Goal: Complete application form

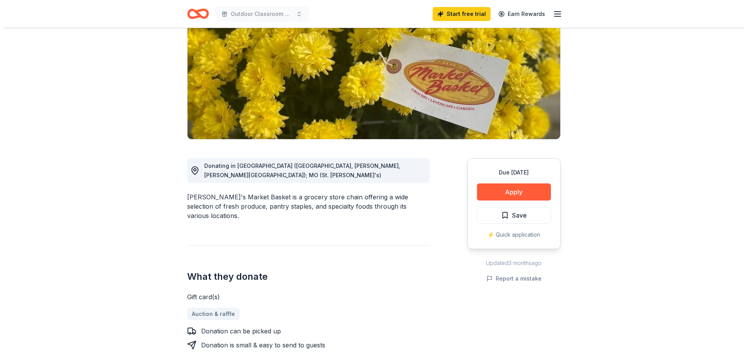
scroll to position [245, 0]
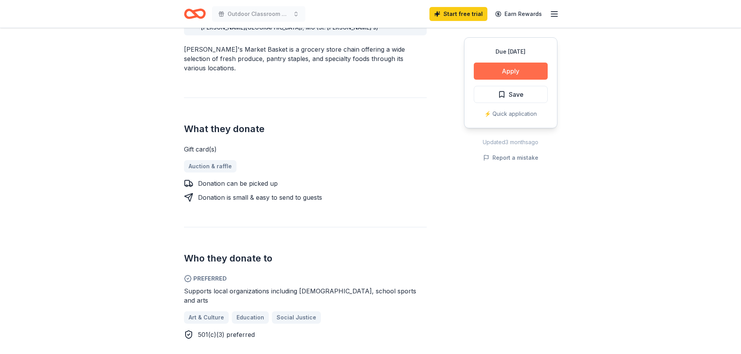
click at [488, 80] on button "Apply" at bounding box center [511, 71] width 74 height 17
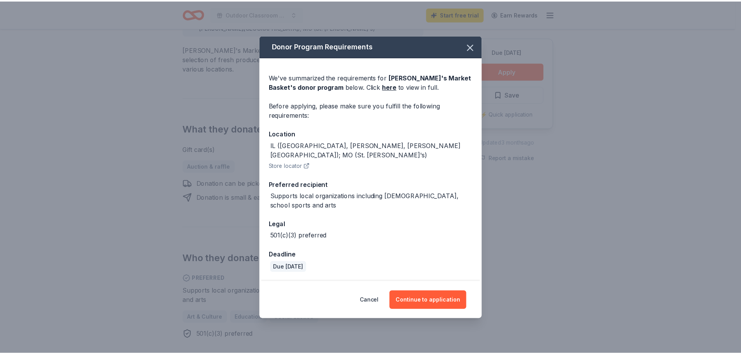
scroll to position [0, 0]
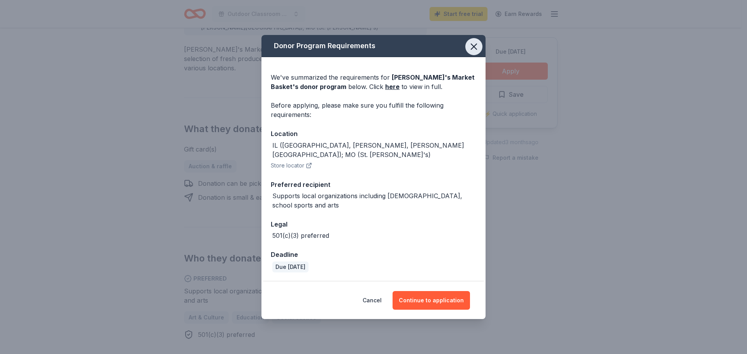
click at [479, 41] on icon "button" at bounding box center [473, 46] width 11 height 11
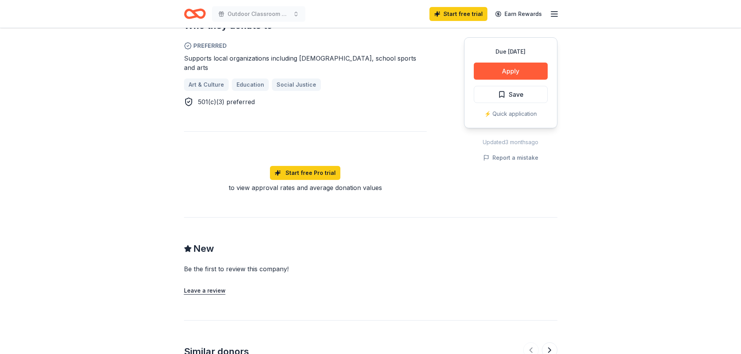
scroll to position [478, 0]
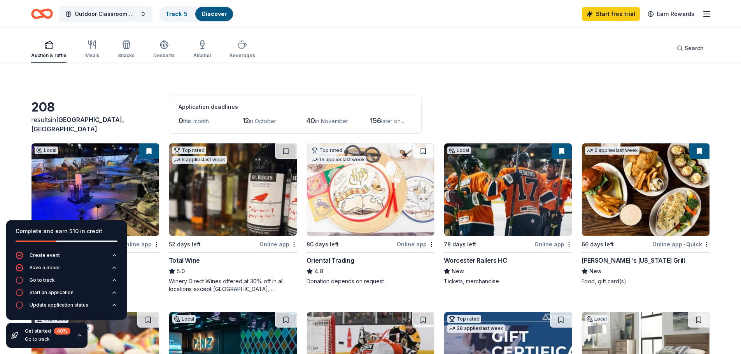
scroll to position [824, 0]
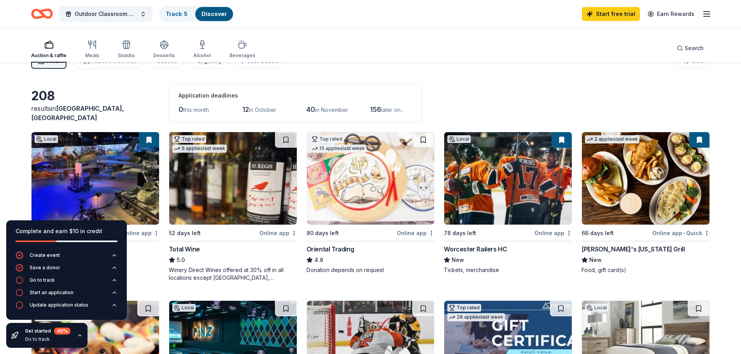
scroll to position [0, 0]
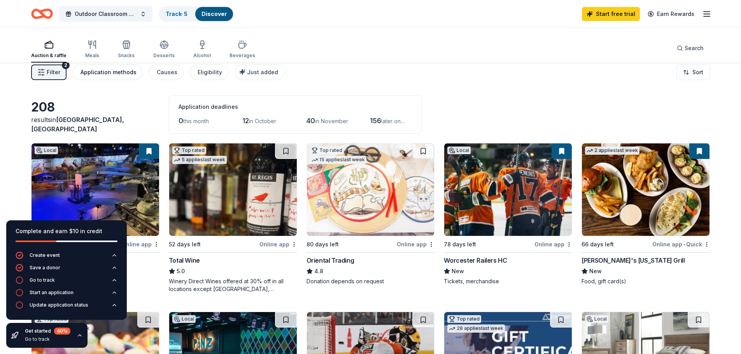
click at [137, 77] on div "Application methods" at bounding box center [109, 72] width 56 height 9
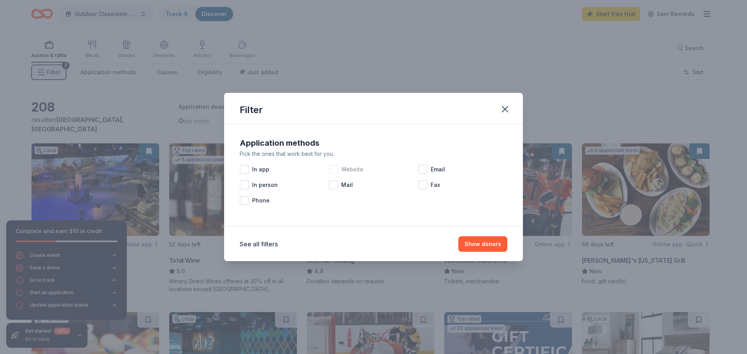
click at [329, 166] on div at bounding box center [333, 169] width 9 height 9
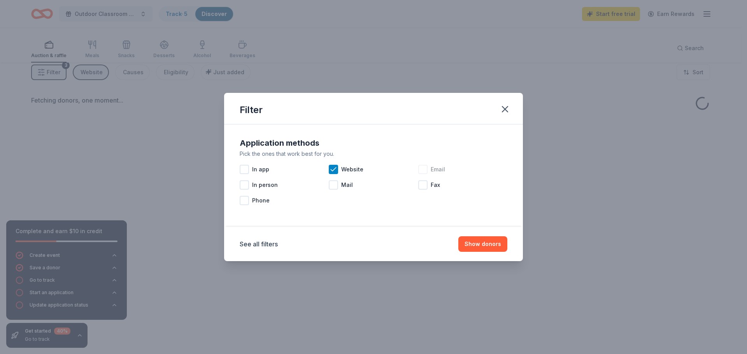
click at [448, 167] on div "Email" at bounding box center [462, 170] width 89 height 16
click at [507, 252] on button "Show donors" at bounding box center [482, 244] width 49 height 16
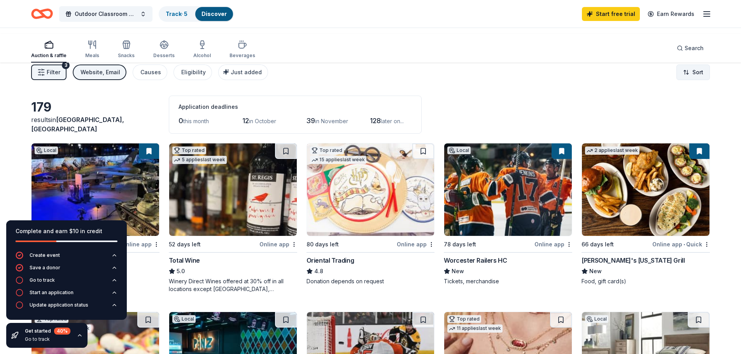
click at [680, 89] on html "Outdoor Classroom Calendar Raffle Track · 5 Discover Start free trial Earn Rewa…" at bounding box center [370, 177] width 741 height 354
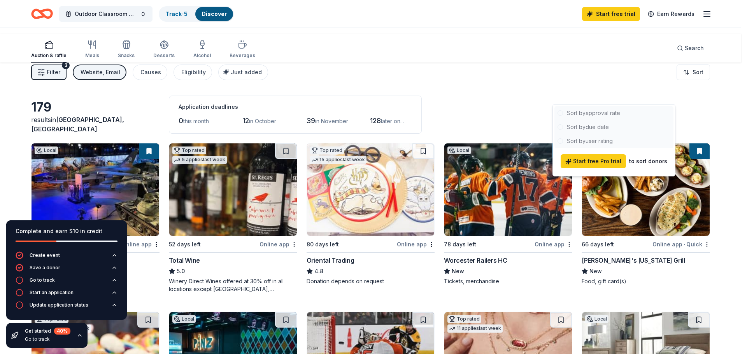
click at [621, 135] on div at bounding box center [613, 127] width 119 height 42
click at [600, 88] on html "Outdoor Classroom Calendar Raffle Track · 5 Discover Start free trial Earn Rewa…" at bounding box center [373, 177] width 747 height 354
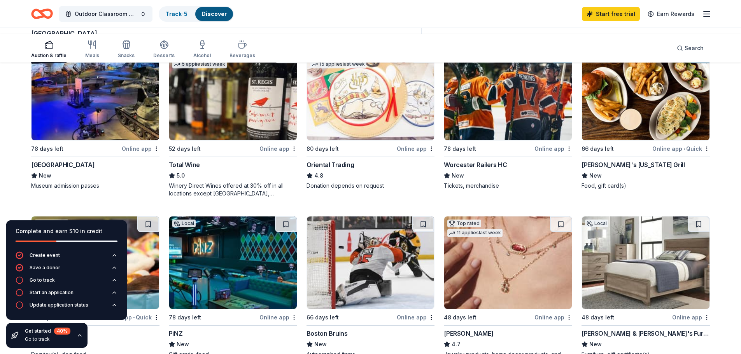
scroll to position [99, 0]
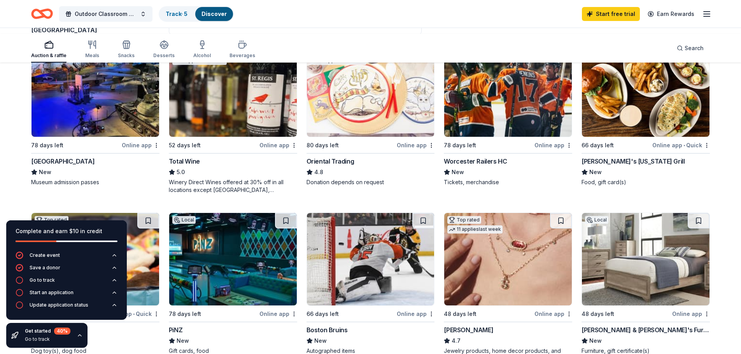
click at [464, 55] on div "Local" at bounding box center [458, 51] width 23 height 8
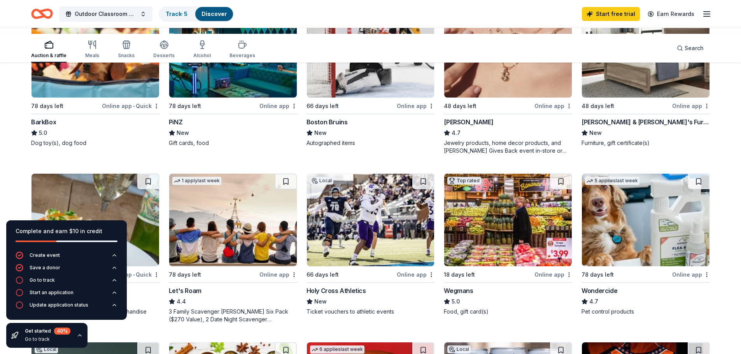
scroll to position [316, 0]
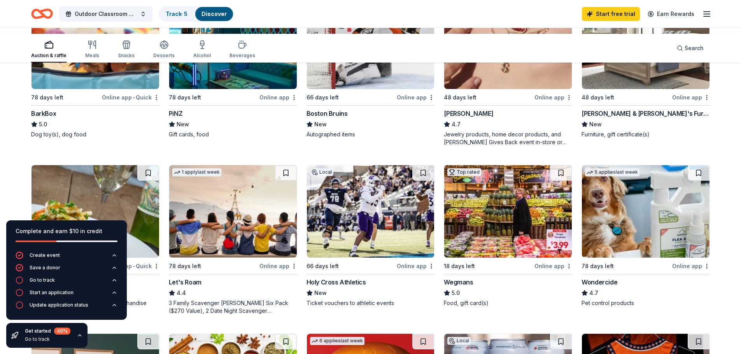
click at [270, 102] on div "Online app" at bounding box center [278, 98] width 38 height 10
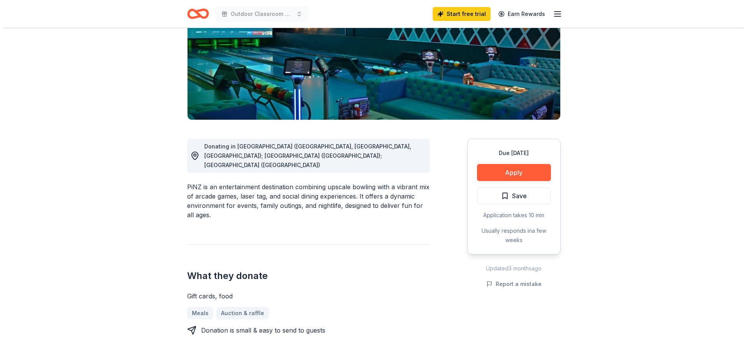
scroll to position [207, 0]
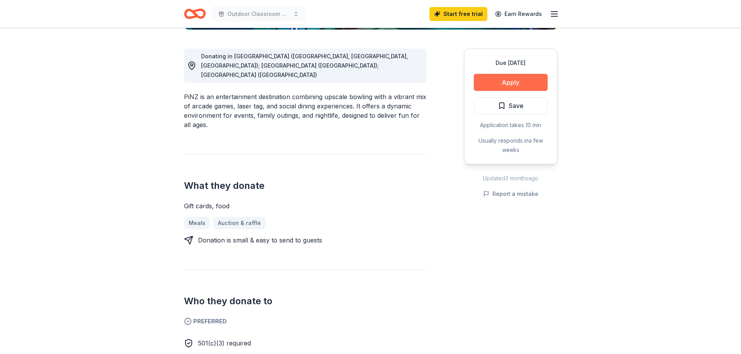
click at [478, 91] on button "Apply" at bounding box center [511, 82] width 74 height 17
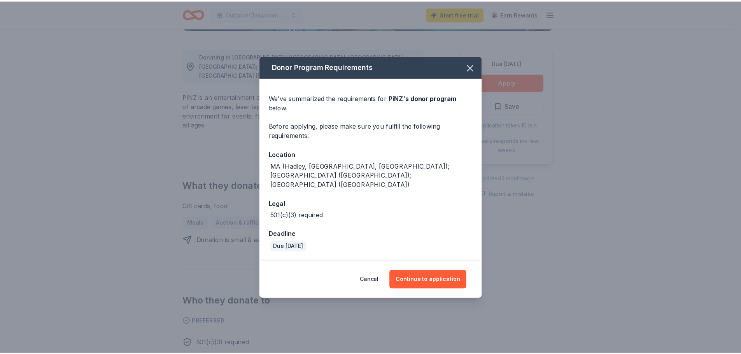
scroll to position [17, 0]
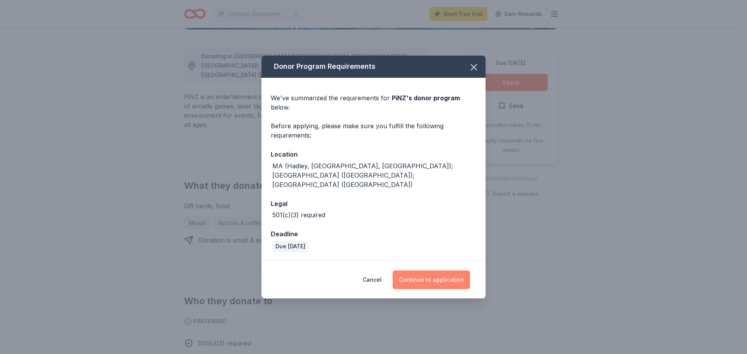
click at [459, 289] on button "Continue to application" at bounding box center [430, 280] width 77 height 19
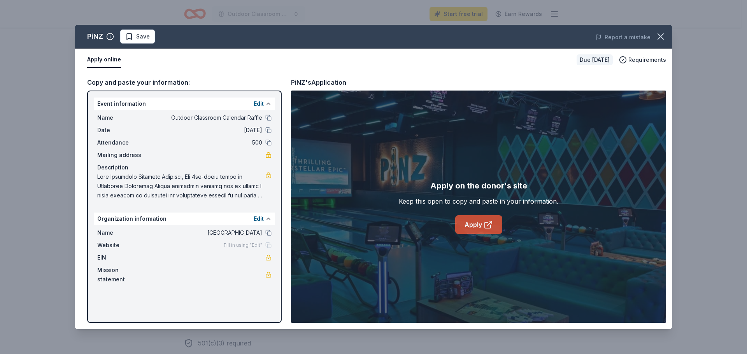
click at [471, 234] on link "Apply" at bounding box center [478, 224] width 47 height 19
click at [26, 131] on div "PiNZ Save Report a mistake Apply online Due in 78 days Requirements Copy and pa…" at bounding box center [373, 177] width 747 height 354
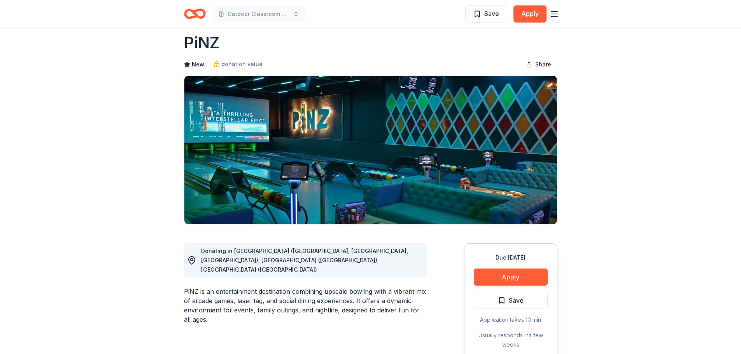
scroll to position [0, 0]
